Goal: Information Seeking & Learning: Learn about a topic

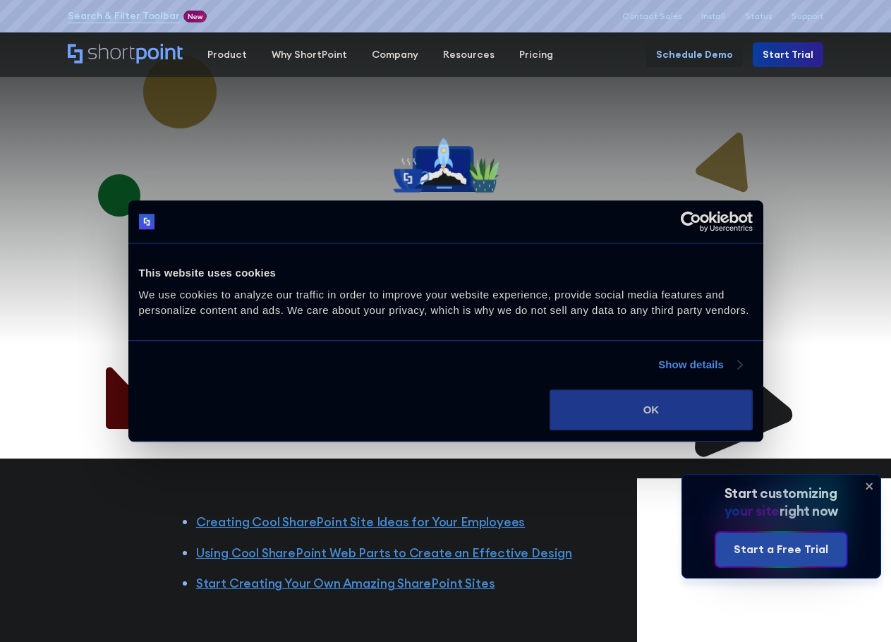
click at [639, 402] on button "OK" at bounding box center [650, 409] width 202 height 41
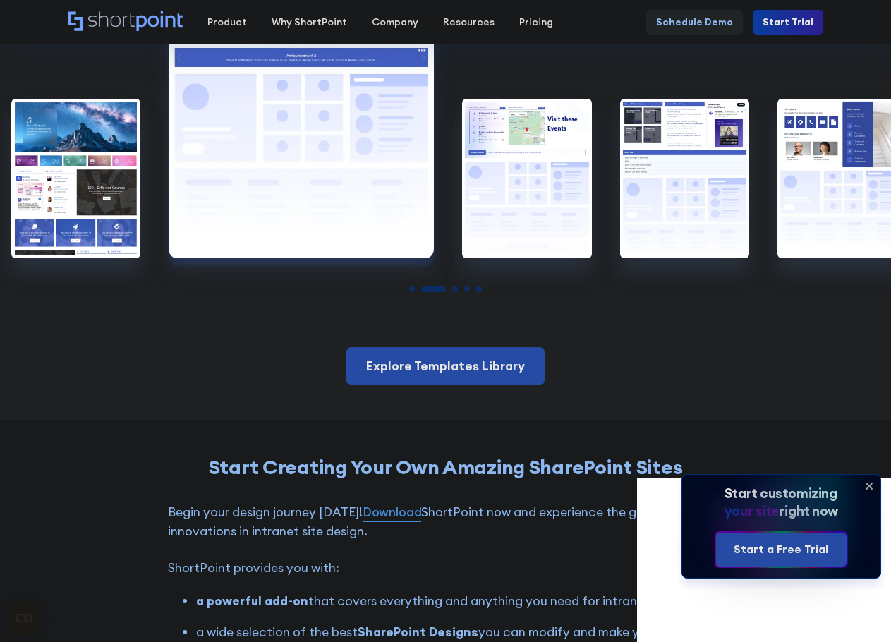
scroll to position [2609, 0]
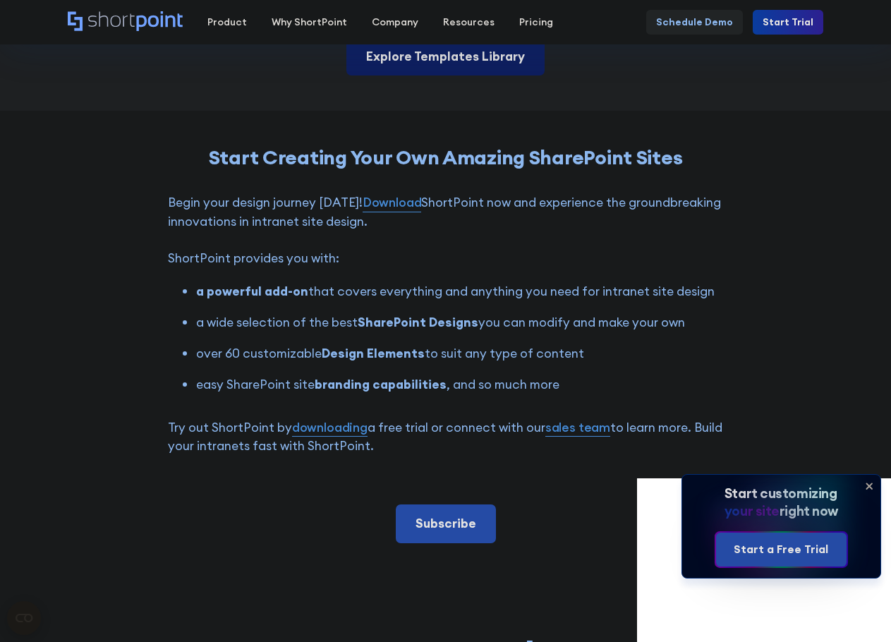
click at [422, 56] on link "Explore Templates Library" at bounding box center [445, 56] width 198 height 38
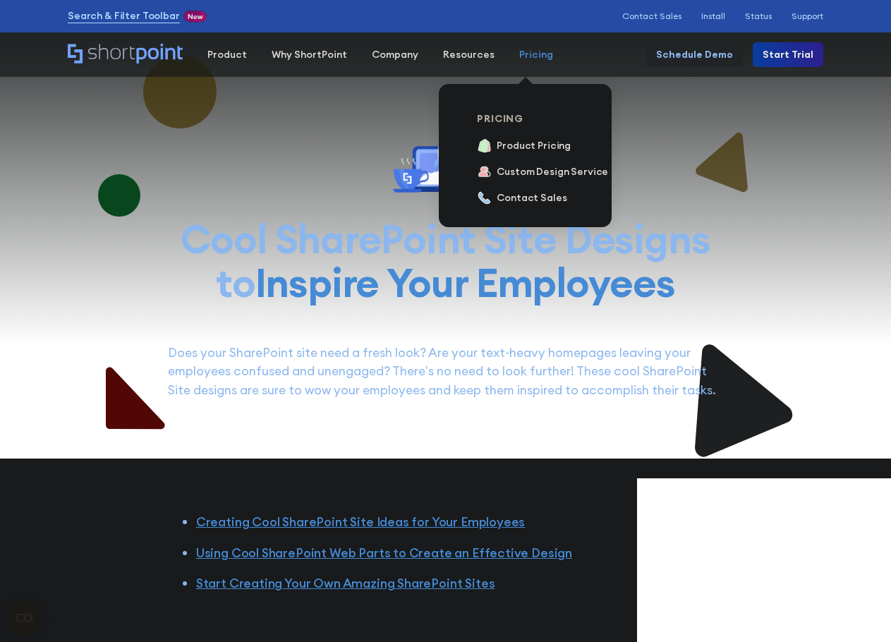
click at [519, 52] on div "Pricing" at bounding box center [536, 54] width 34 height 15
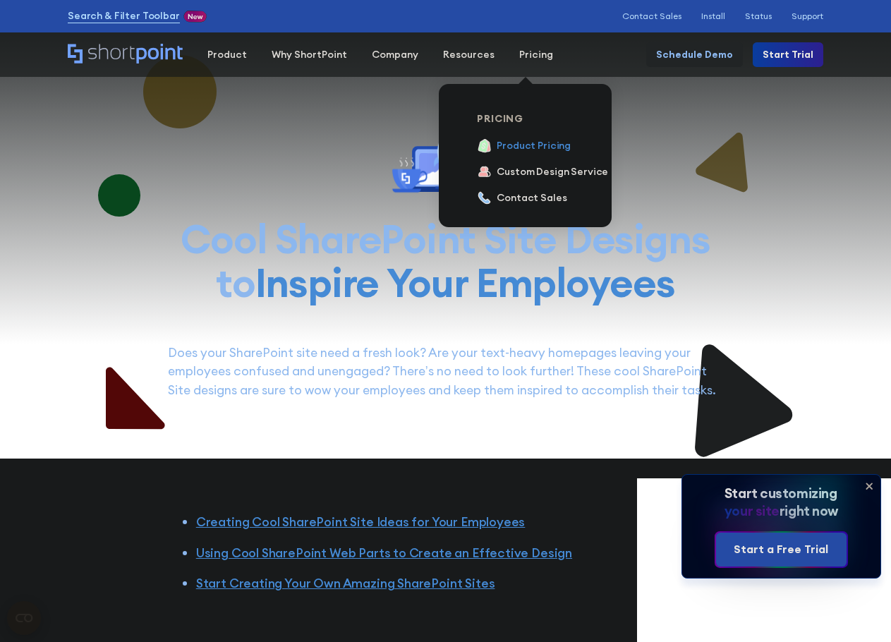
click at [528, 147] on div "Product Pricing" at bounding box center [533, 145] width 74 height 15
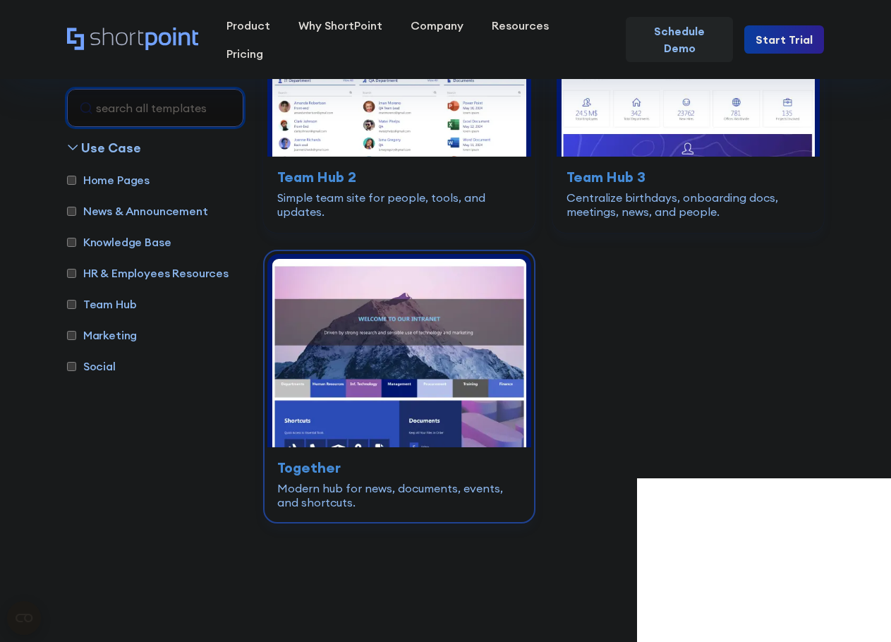
scroll to position [3878, 0]
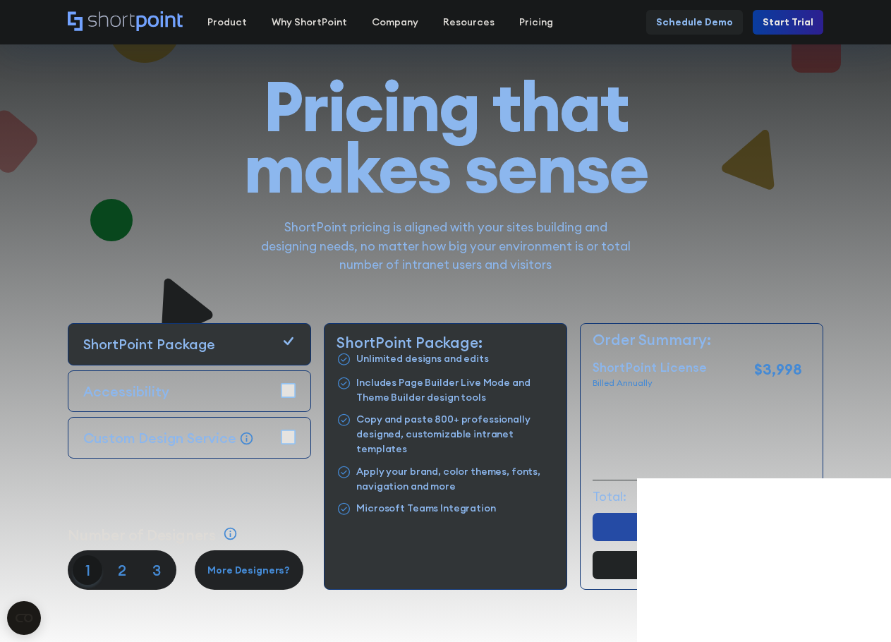
scroll to position [141, 0]
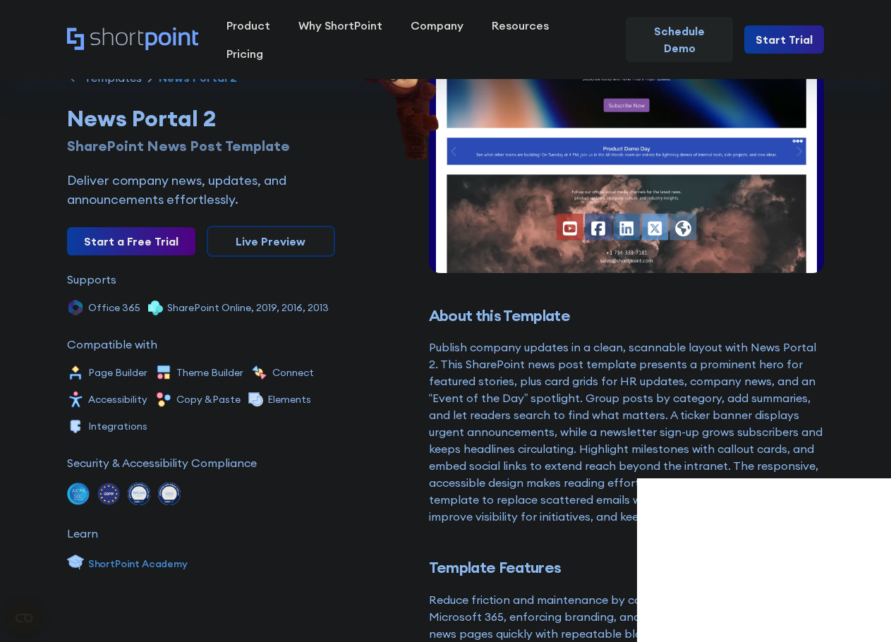
scroll to position [212, 0]
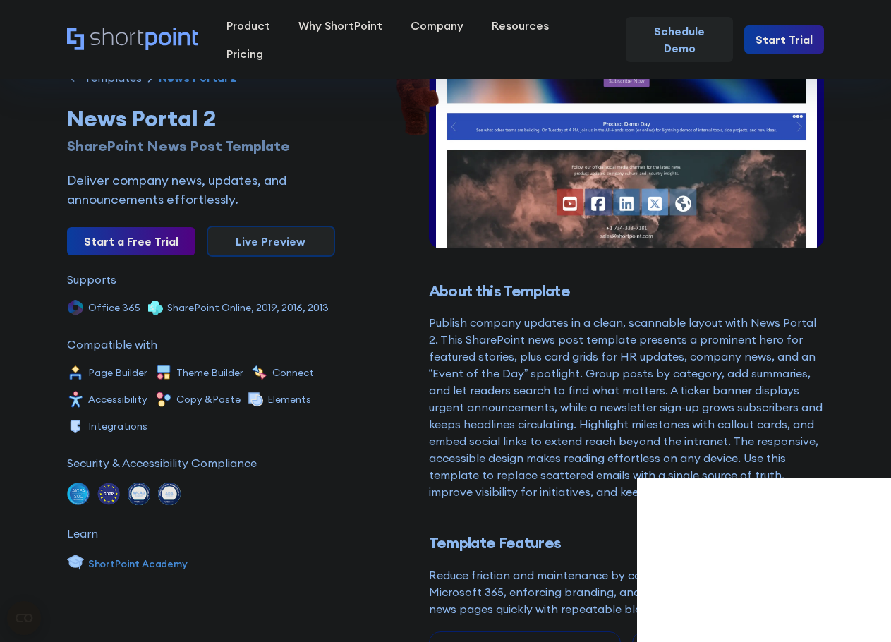
click at [270, 236] on link "Live Preview" at bounding box center [271, 241] width 128 height 31
